Goal: Find specific page/section: Find specific page/section

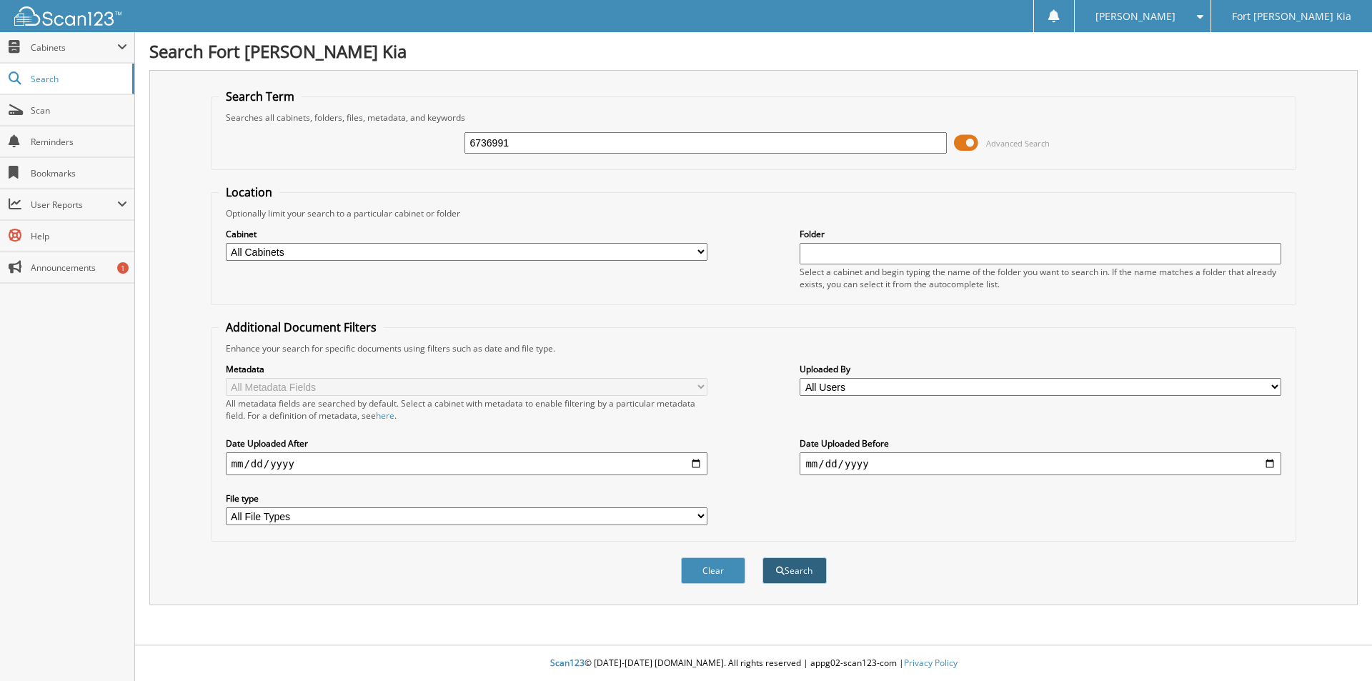
type input "6736991"
click at [789, 569] on button "Search" at bounding box center [794, 570] width 64 height 26
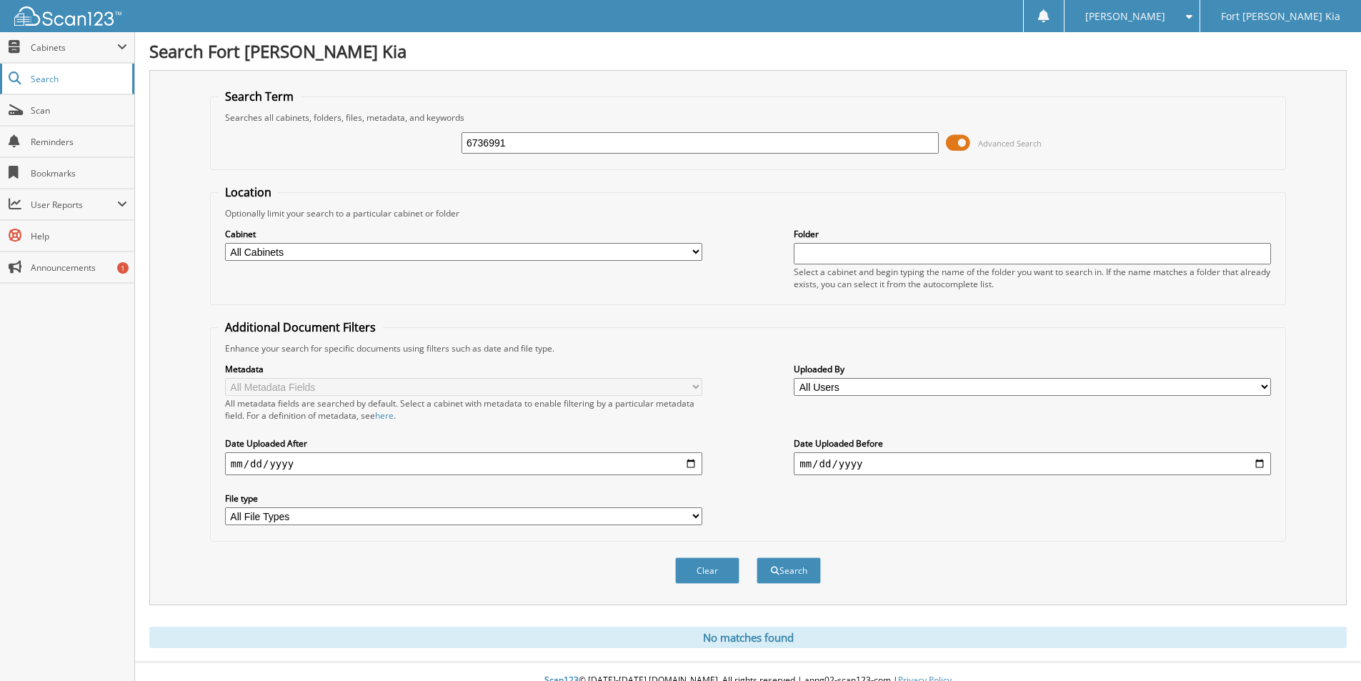
click at [49, 78] on span "Search" at bounding box center [78, 79] width 94 height 12
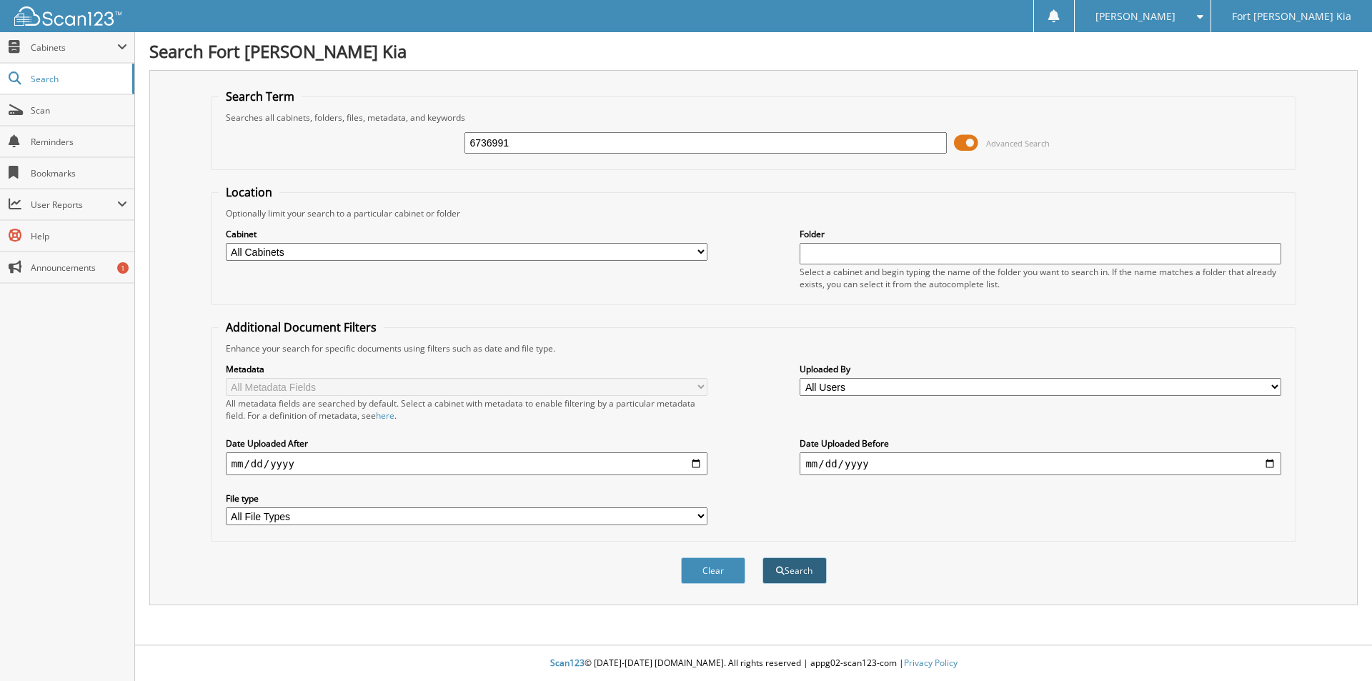
type input "6736991"
click at [796, 571] on button "Search" at bounding box center [794, 570] width 64 height 26
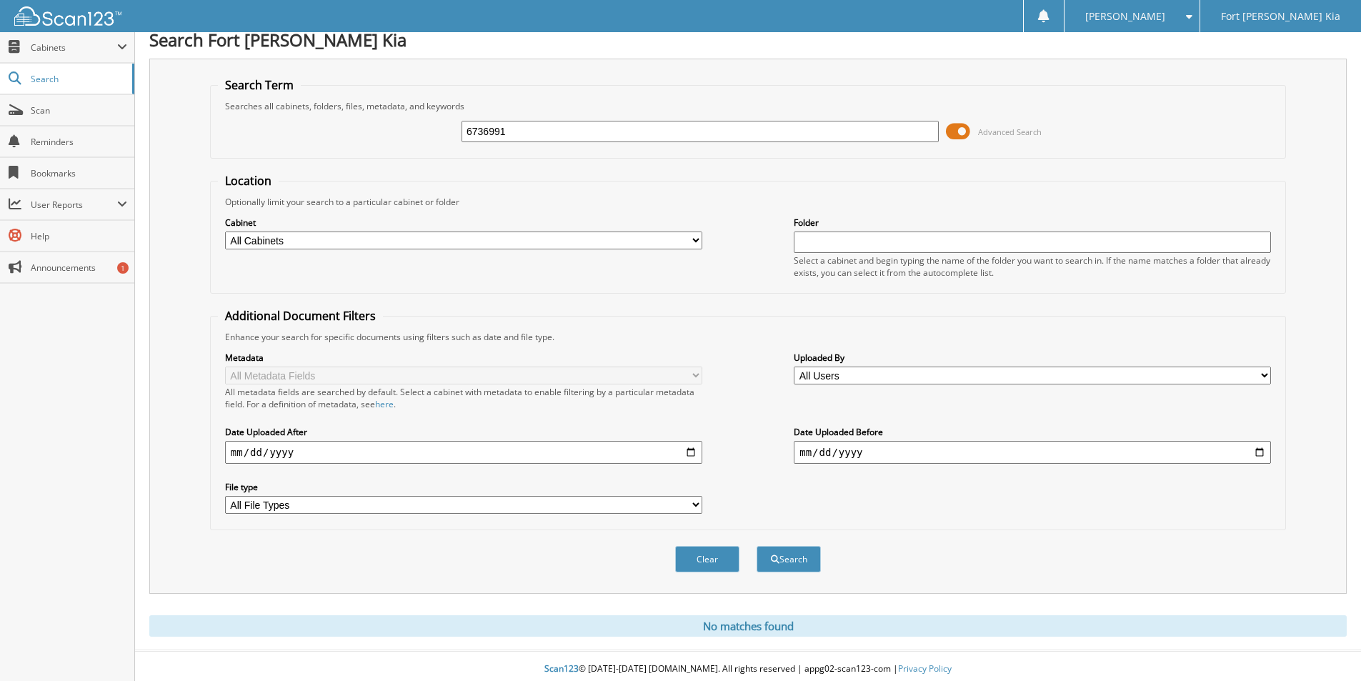
scroll to position [18, 0]
